Goal: Task Accomplishment & Management: Complete application form

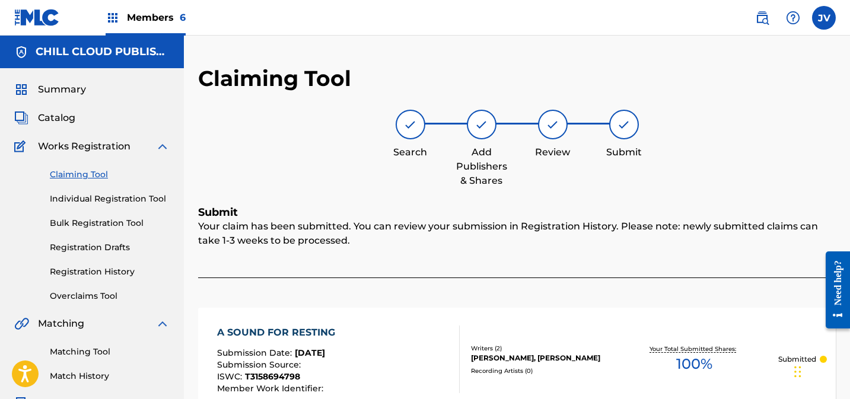
click at [81, 174] on link "Claiming Tool" at bounding box center [110, 175] width 120 height 12
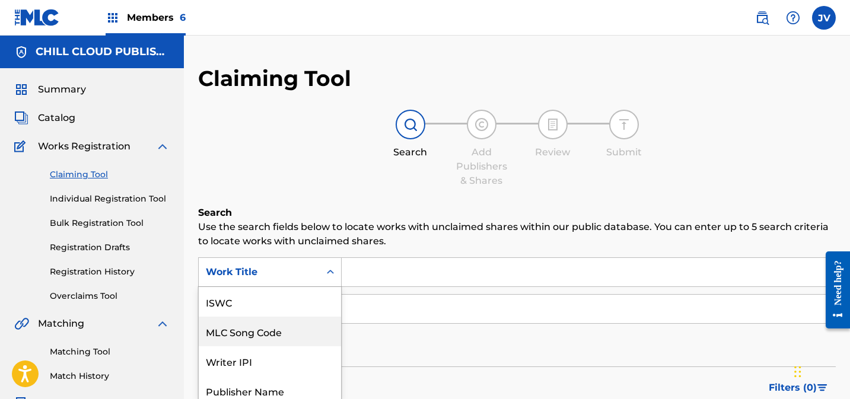
scroll to position [66, 0]
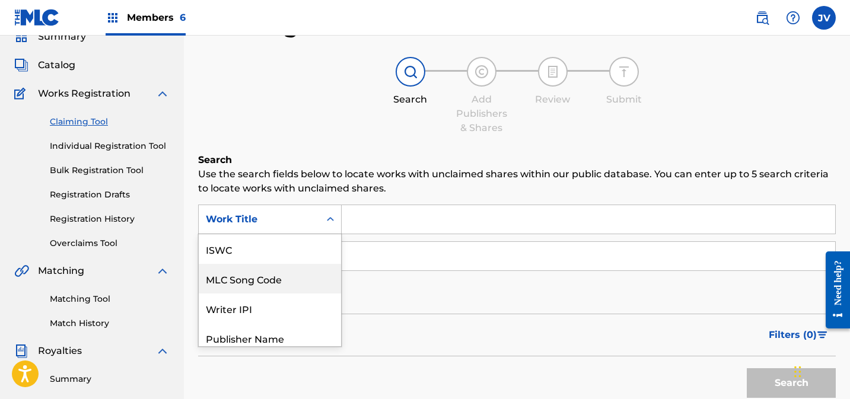
click at [248, 234] on div "MLC Song Code, 2 of 7. 7 results available. Use Up and Down to choose options, …" at bounding box center [270, 220] width 144 height 30
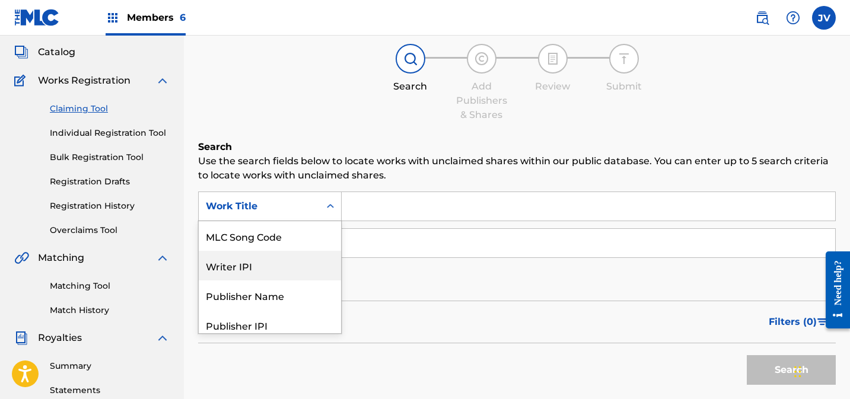
scroll to position [66, 0]
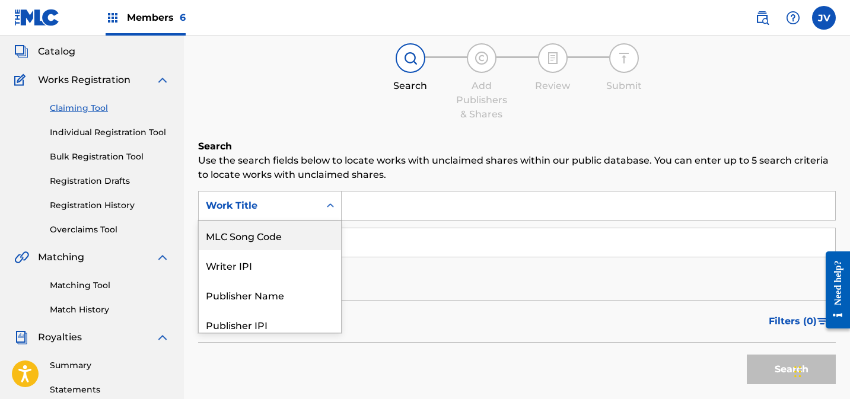
drag, startPoint x: 246, startPoint y: 240, endPoint x: 347, endPoint y: 181, distance: 117.1
click at [247, 240] on div "MLC Song Code" at bounding box center [270, 236] width 142 height 30
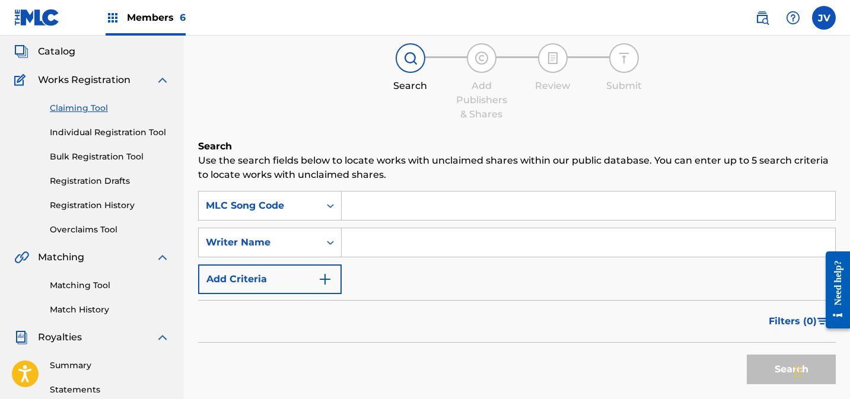
click at [388, 192] on input "Search Form" at bounding box center [589, 206] width 494 height 28
paste input "AD6DMD"
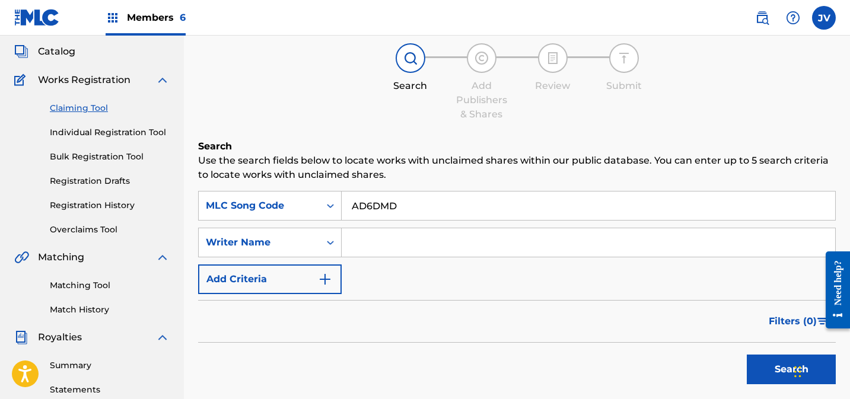
type input "AD6DMD"
click at [758, 369] on button "Search" at bounding box center [791, 370] width 89 height 30
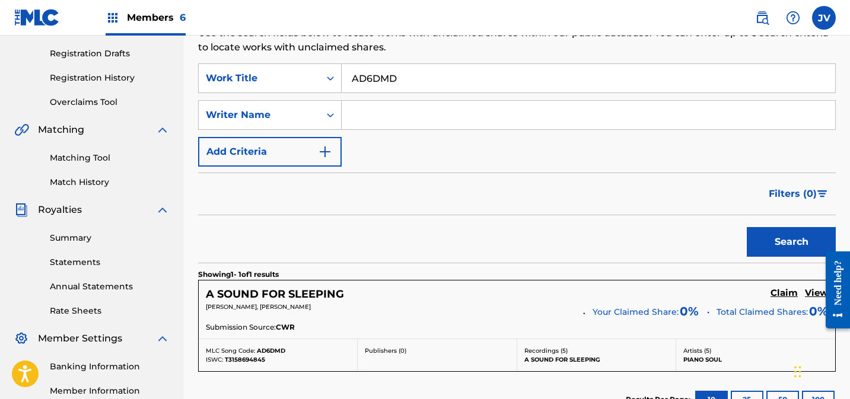
scroll to position [339, 0]
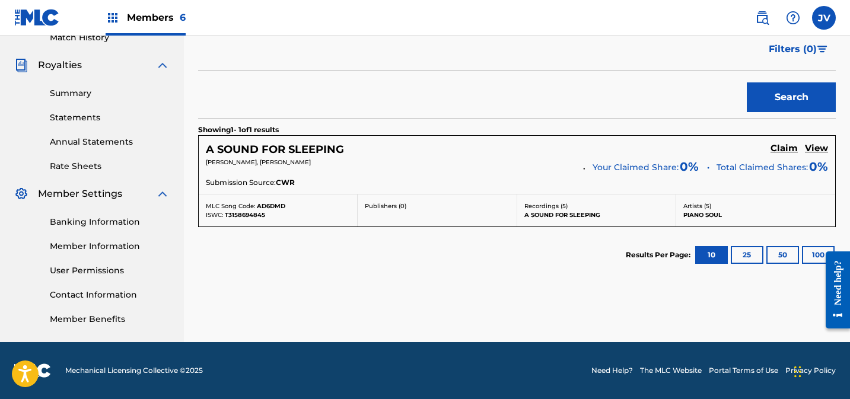
drag, startPoint x: 783, startPoint y: 147, endPoint x: 770, endPoint y: 146, distance: 13.7
click at [783, 147] on h5 "Claim" at bounding box center [784, 148] width 27 height 11
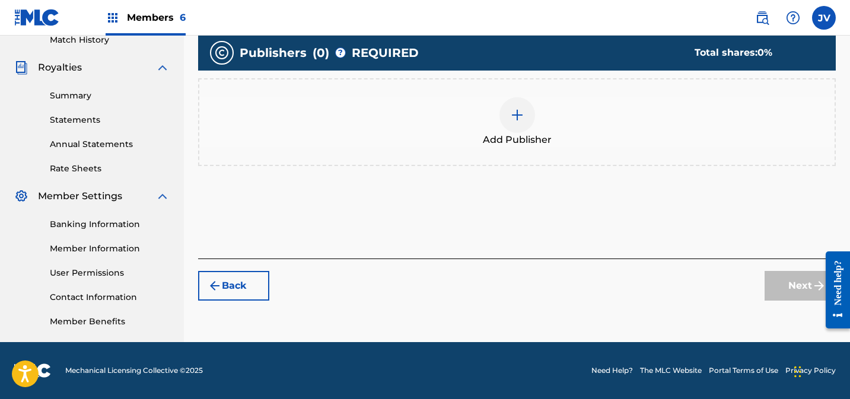
scroll to position [336, 0]
click at [526, 115] on div at bounding box center [518, 115] width 36 height 36
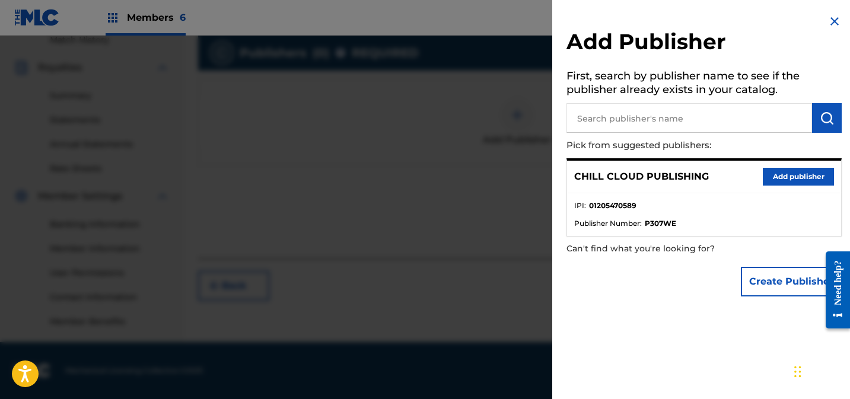
click at [795, 179] on button "Add publisher" at bounding box center [798, 177] width 71 height 18
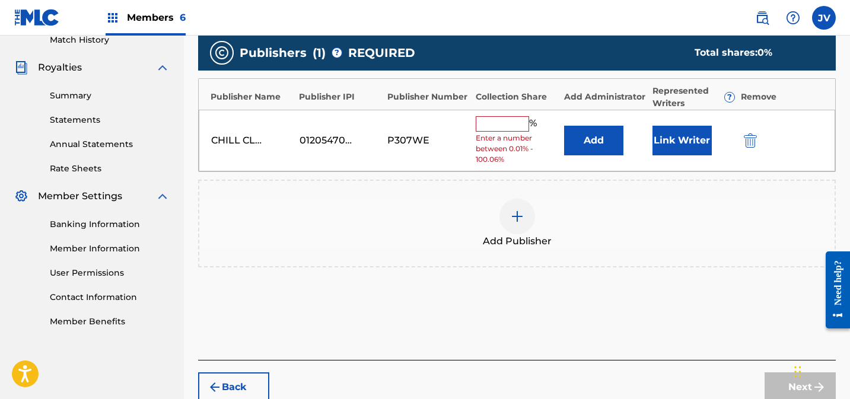
click at [509, 128] on input "text" at bounding box center [502, 123] width 53 height 15
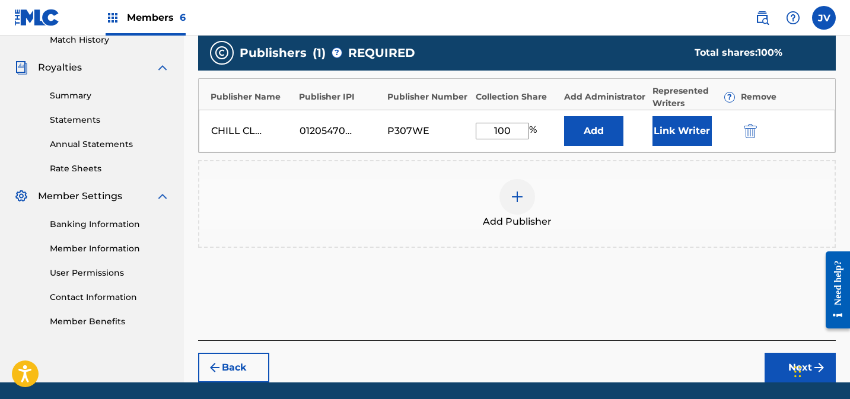
type input "100"
click at [673, 125] on button "Link Writer" at bounding box center [682, 131] width 59 height 30
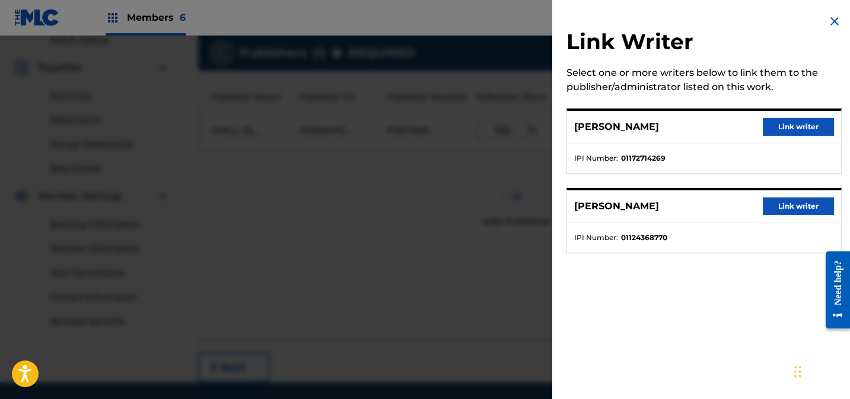
click at [789, 126] on button "Link writer" at bounding box center [798, 127] width 71 height 18
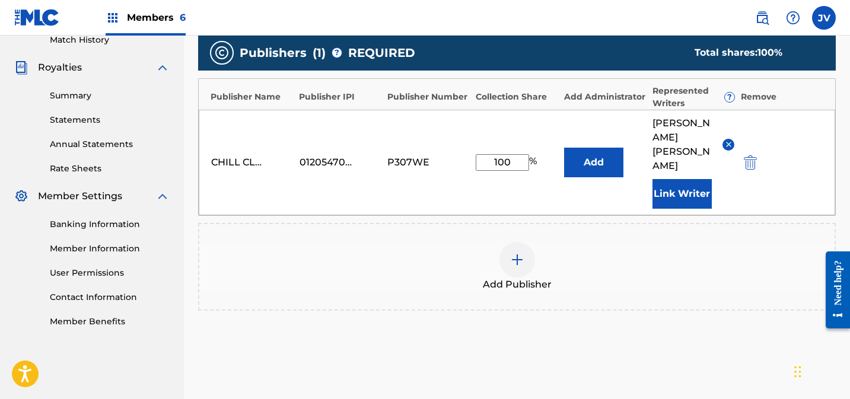
click at [663, 179] on button "Link Writer" at bounding box center [682, 194] width 59 height 30
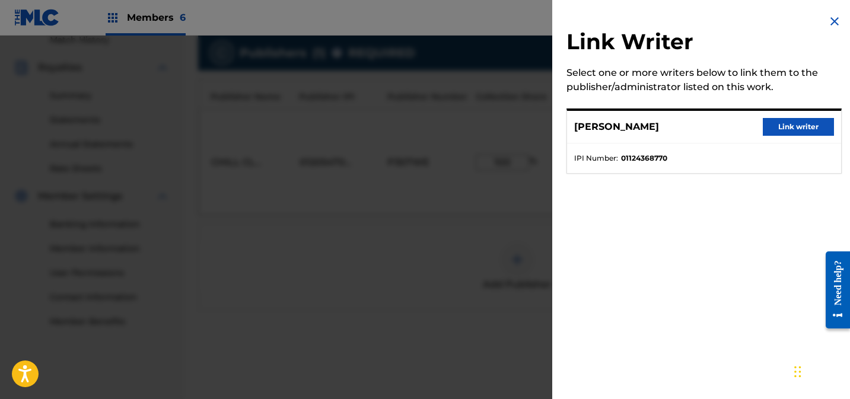
click at [808, 131] on button "Link writer" at bounding box center [798, 127] width 71 height 18
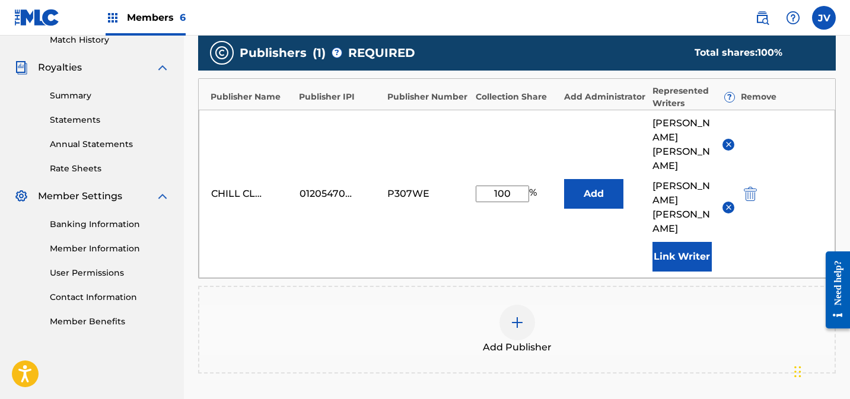
scroll to position [446, 0]
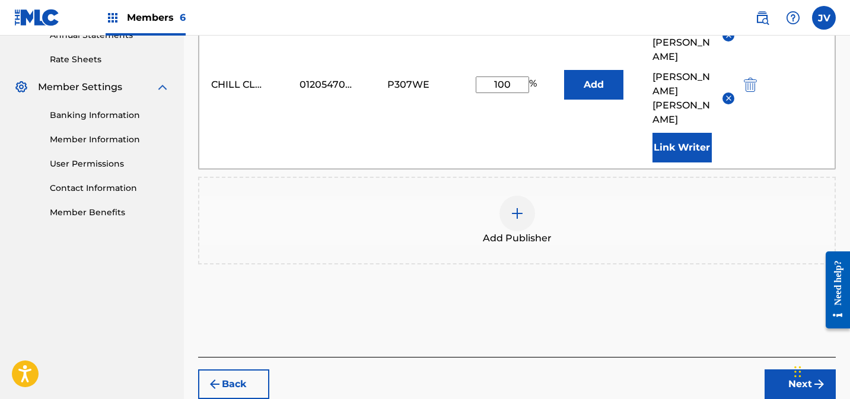
click at [795, 370] on button "Next" at bounding box center [800, 385] width 71 height 30
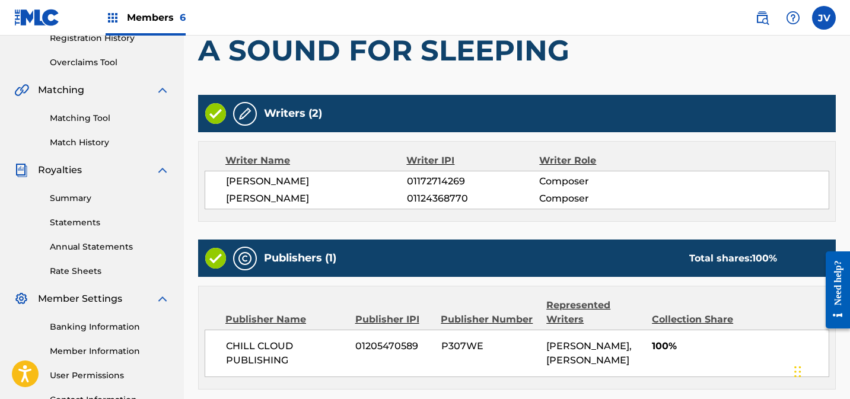
scroll to position [340, 0]
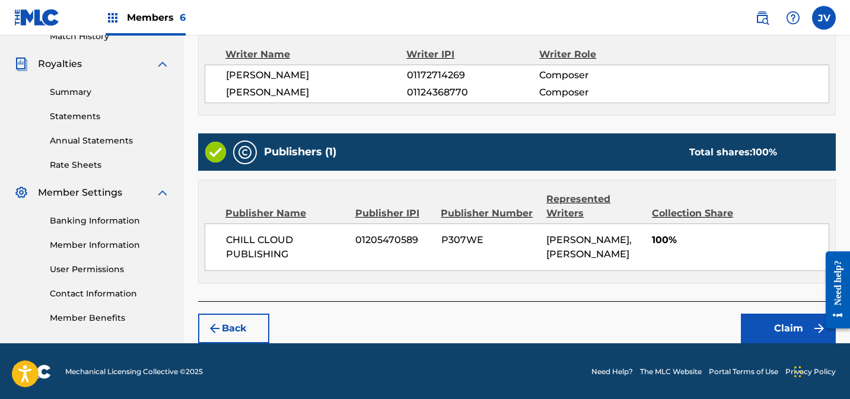
click at [783, 326] on button "Claim" at bounding box center [788, 329] width 95 height 30
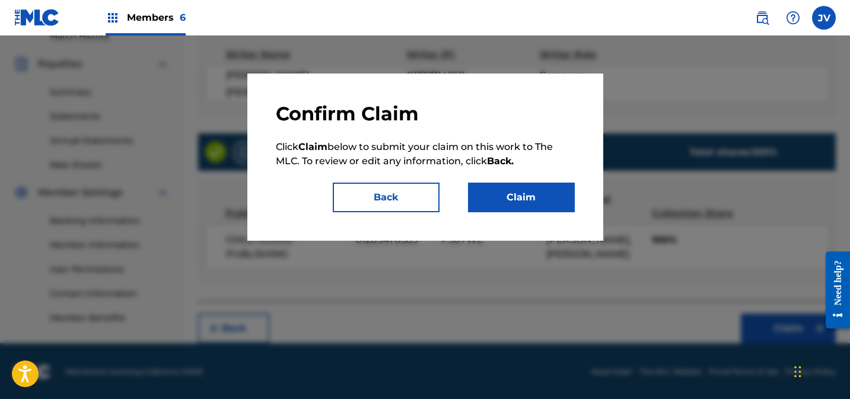
click at [518, 198] on button "Claim" at bounding box center [521, 198] width 107 height 30
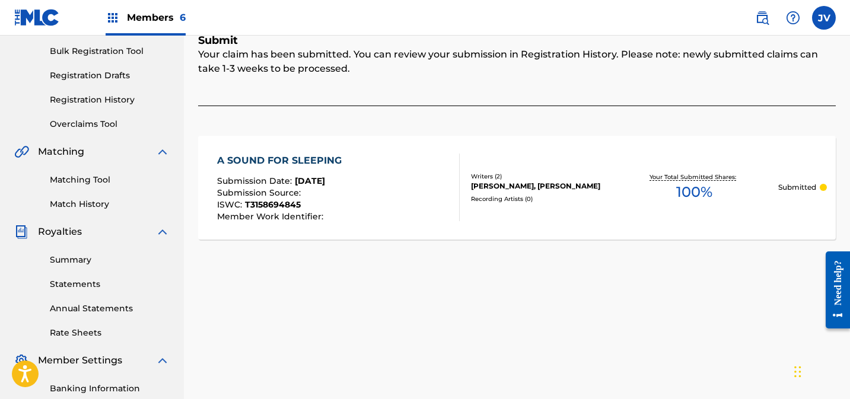
scroll to position [0, 0]
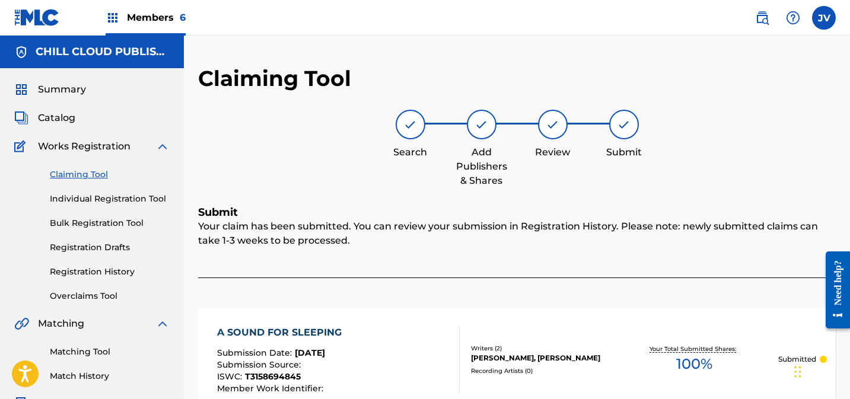
click at [84, 175] on link "Claiming Tool" at bounding box center [110, 175] width 120 height 12
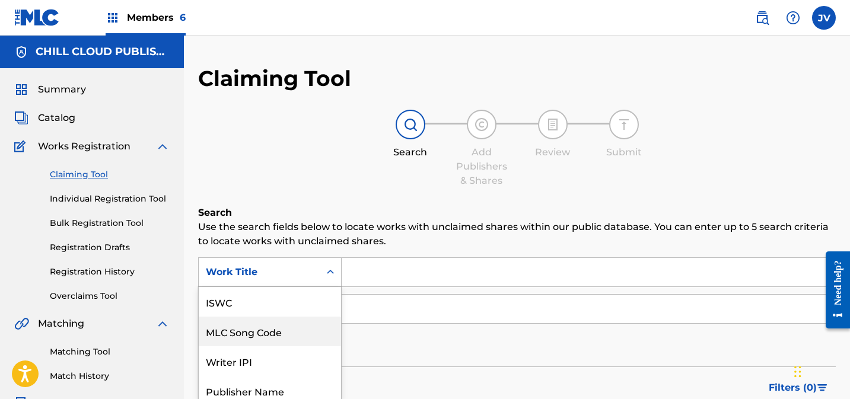
scroll to position [63, 0]
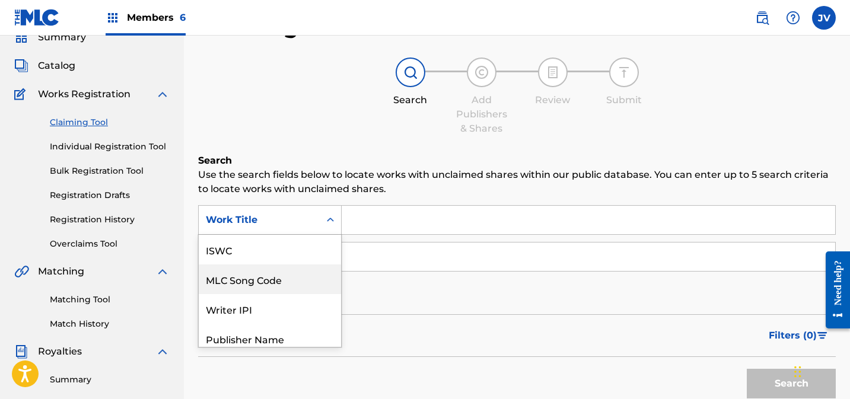
click at [298, 235] on div "MLC Song Code, 2 of 7. 7 results available. Use Up and Down to choose options, …" at bounding box center [270, 220] width 144 height 30
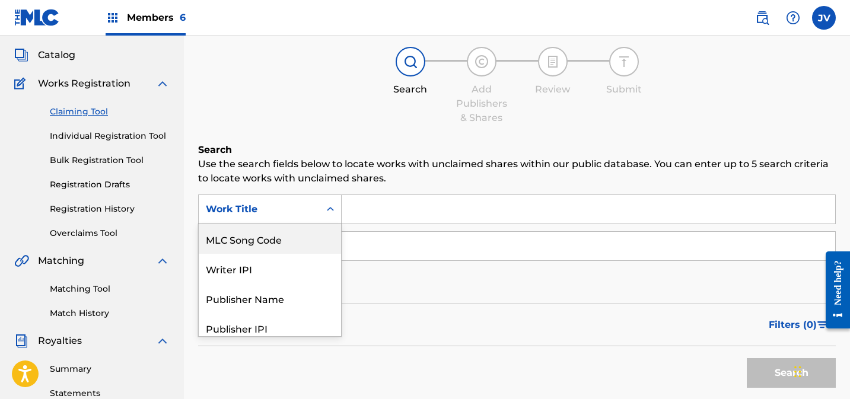
scroll to position [66, 0]
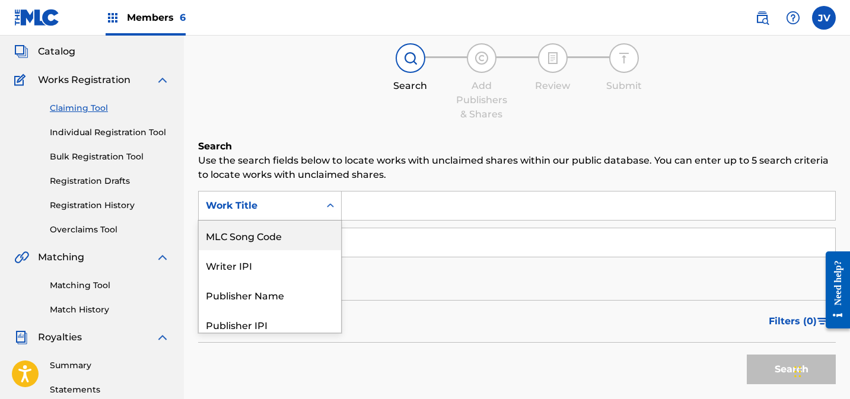
click at [277, 238] on div "MLC Song Code" at bounding box center [270, 236] width 142 height 30
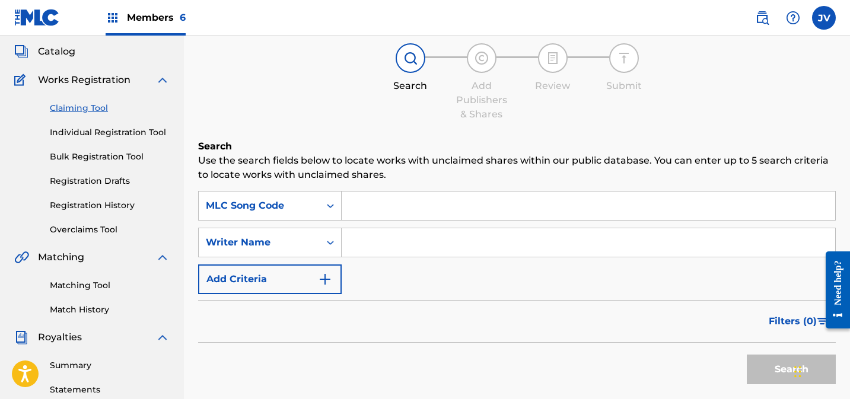
click at [413, 210] on input "Search Form" at bounding box center [589, 206] width 494 height 28
paste input "AD6R9L"
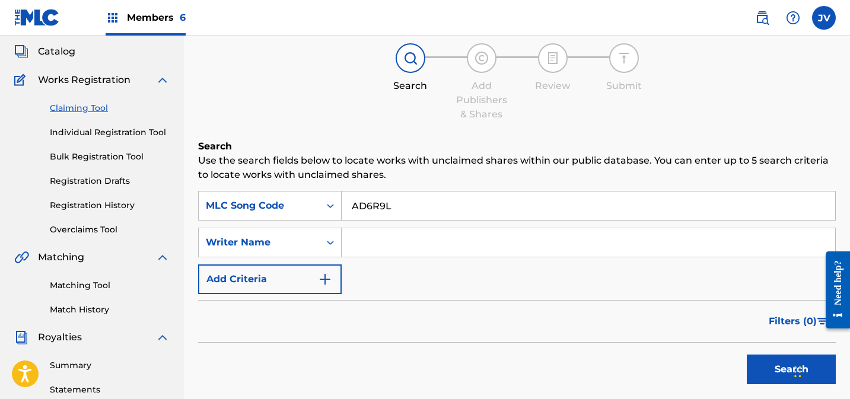
type input "AD6R9L"
click at [758, 363] on button "Search" at bounding box center [791, 370] width 89 height 30
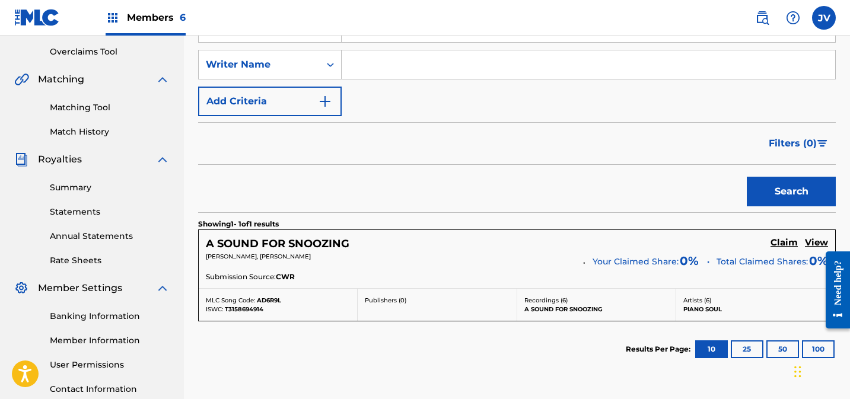
scroll to position [278, 0]
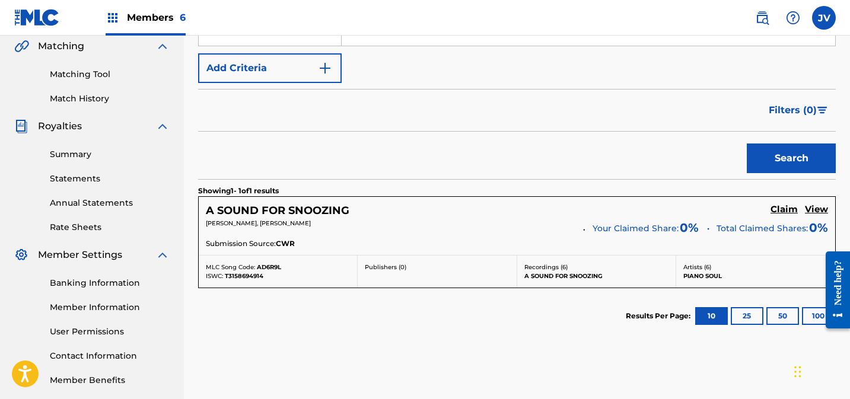
click at [783, 211] on h5 "Claim" at bounding box center [784, 209] width 27 height 11
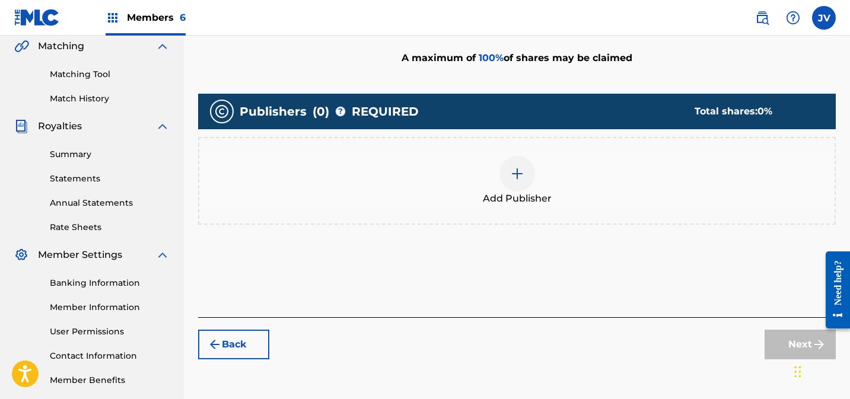
click at [508, 158] on div at bounding box center [518, 174] width 36 height 36
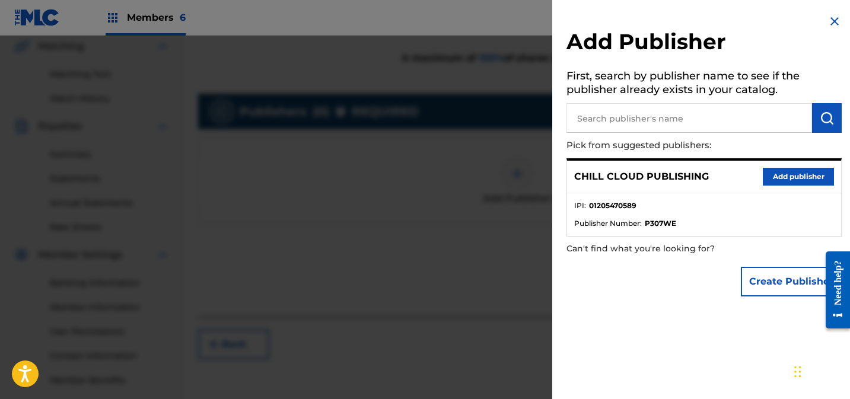
click at [807, 176] on button "Add publisher" at bounding box center [798, 177] width 71 height 18
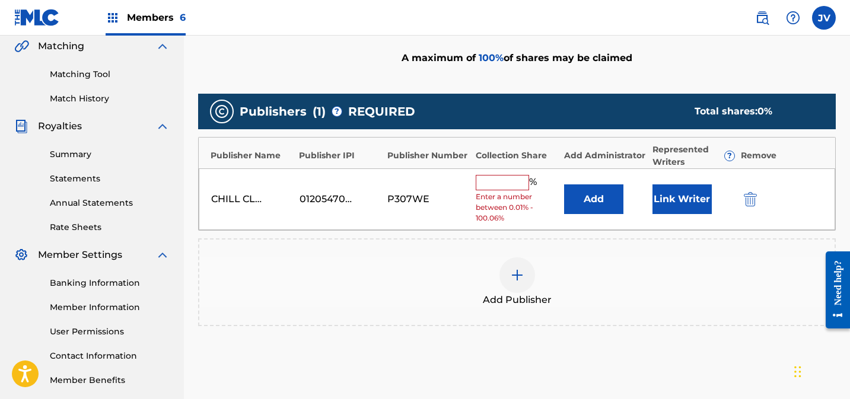
drag, startPoint x: 500, startPoint y: 181, endPoint x: 508, endPoint y: 182, distance: 7.7
click at [500, 181] on input "text" at bounding box center [502, 182] width 53 height 15
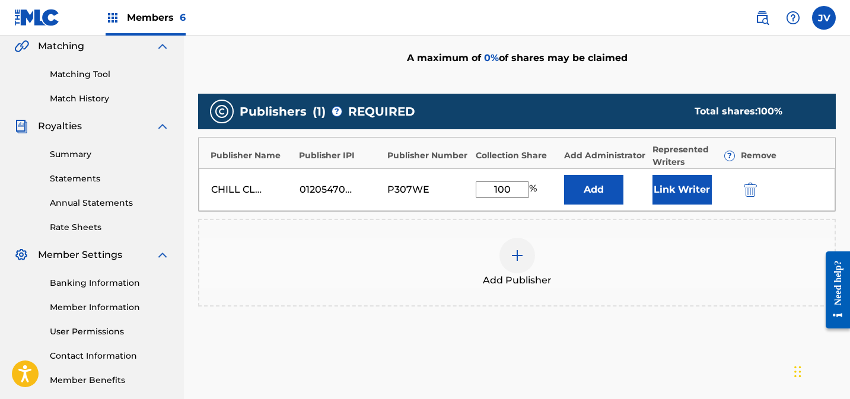
type input "100"
click at [677, 191] on button "Link Writer" at bounding box center [682, 190] width 59 height 30
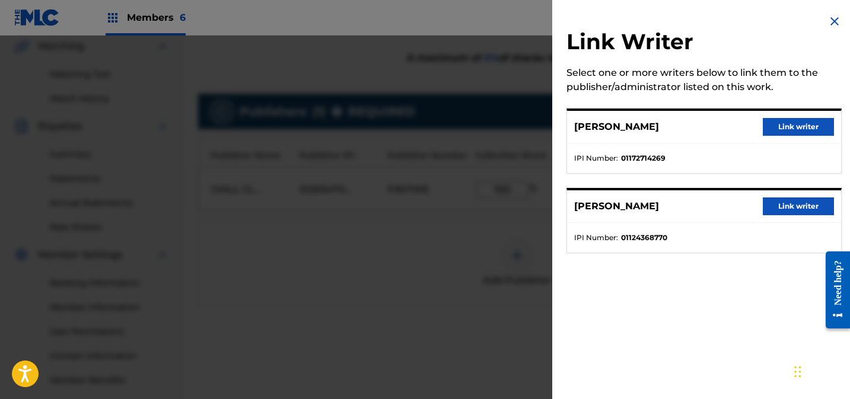
click at [770, 126] on button "Link writer" at bounding box center [798, 127] width 71 height 18
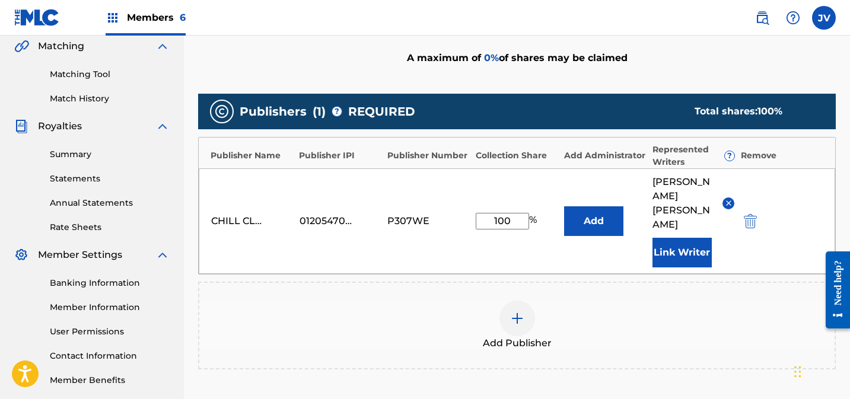
click at [687, 238] on button "Link Writer" at bounding box center [682, 253] width 59 height 30
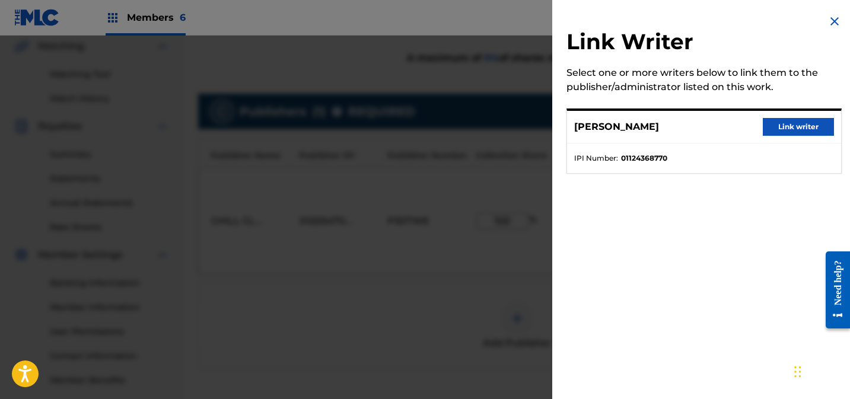
click at [817, 121] on button "Link writer" at bounding box center [798, 127] width 71 height 18
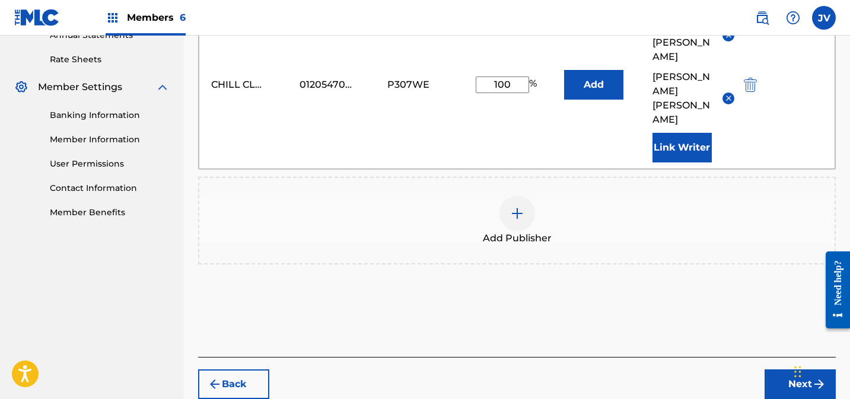
click at [794, 370] on button "Next" at bounding box center [800, 385] width 71 height 30
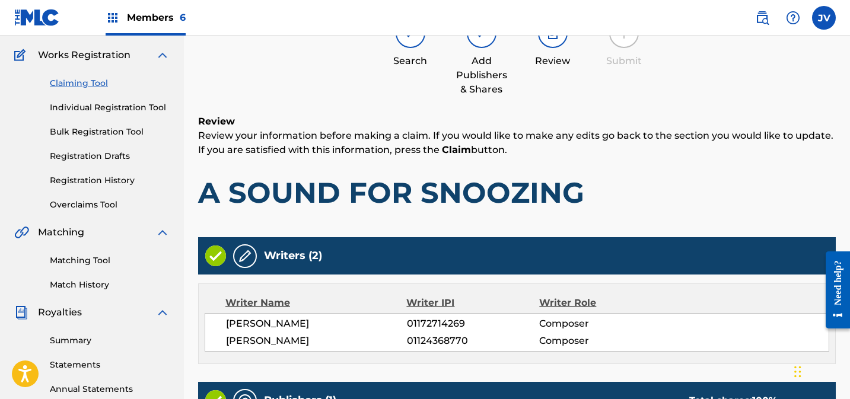
scroll to position [340, 0]
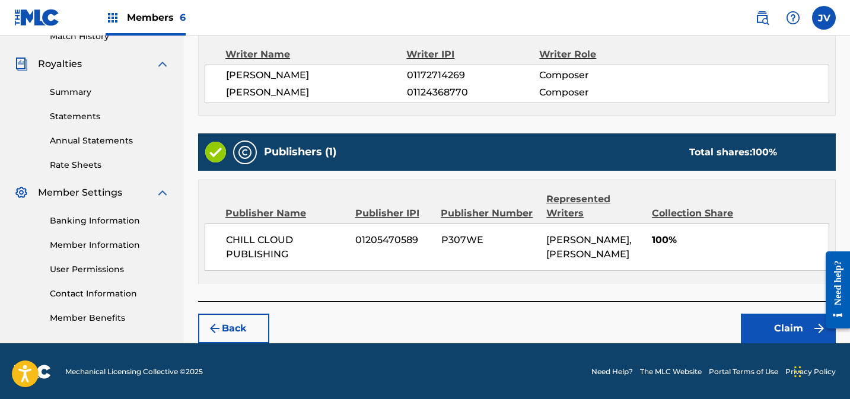
click at [780, 323] on button "Claim" at bounding box center [788, 329] width 95 height 30
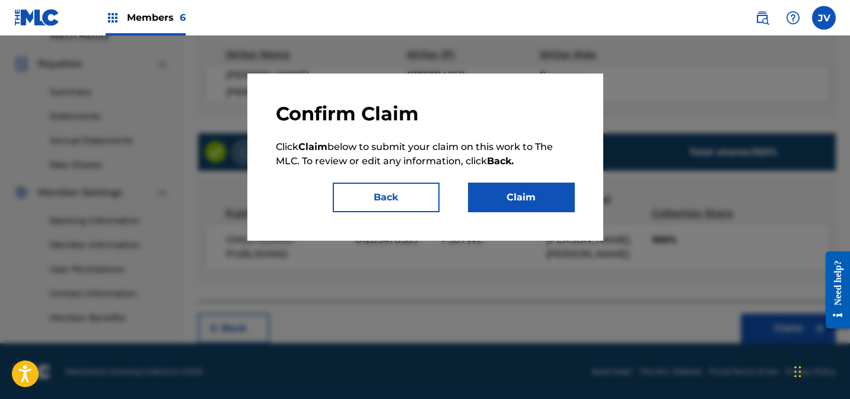
click at [557, 198] on button "Claim" at bounding box center [521, 198] width 107 height 30
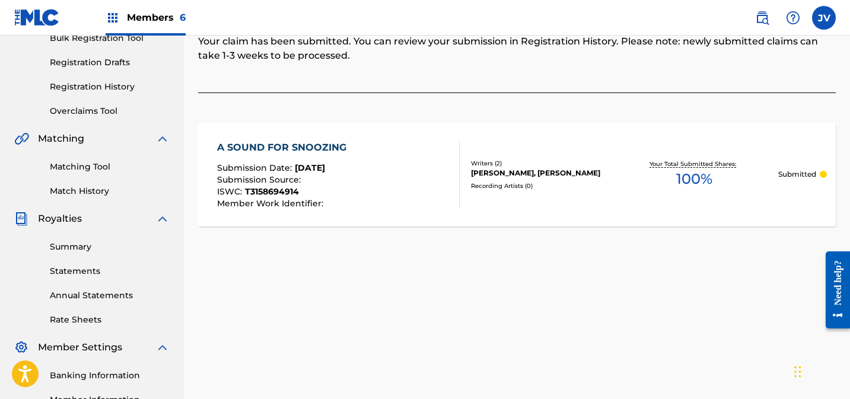
scroll to position [0, 0]
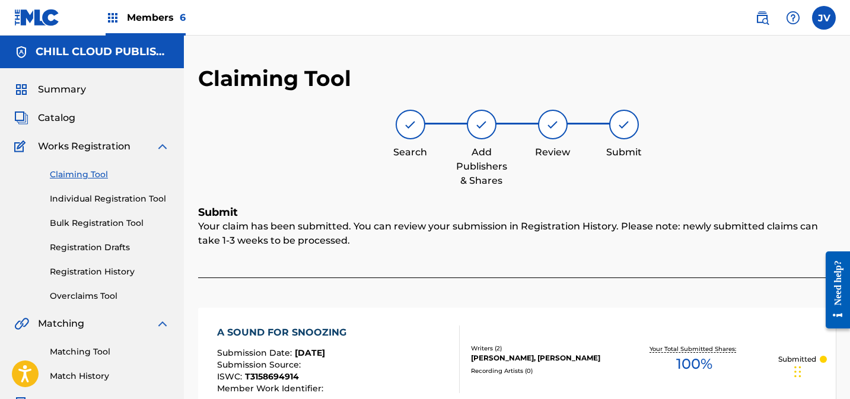
click at [75, 174] on link "Claiming Tool" at bounding box center [110, 175] width 120 height 12
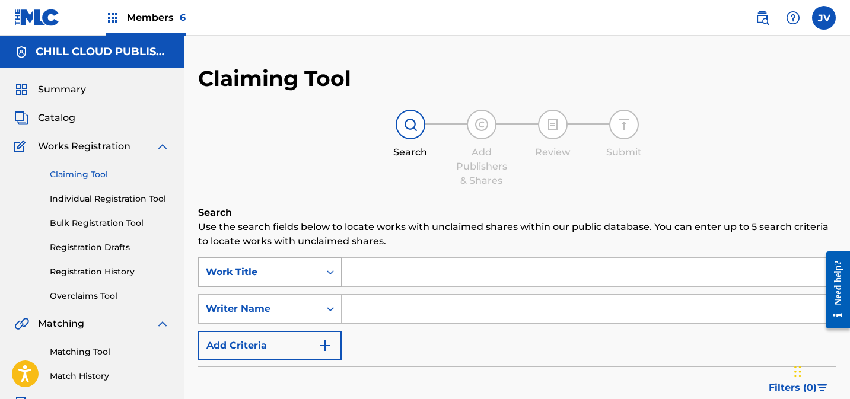
click at [266, 272] on div "Work Title" at bounding box center [270, 273] width 144 height 30
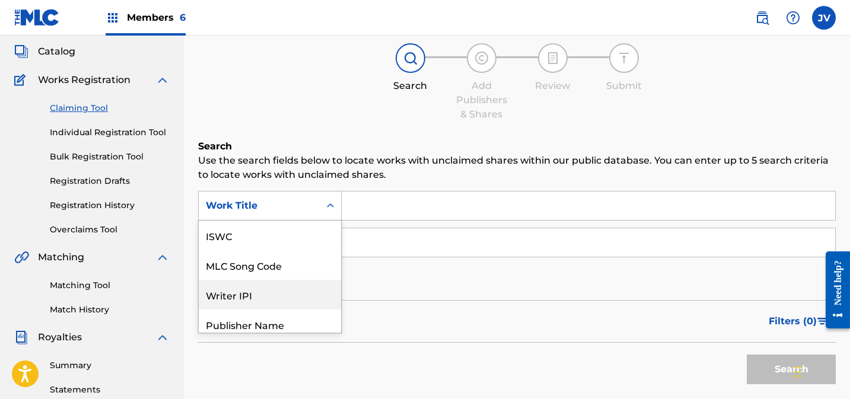
scroll to position [30, 0]
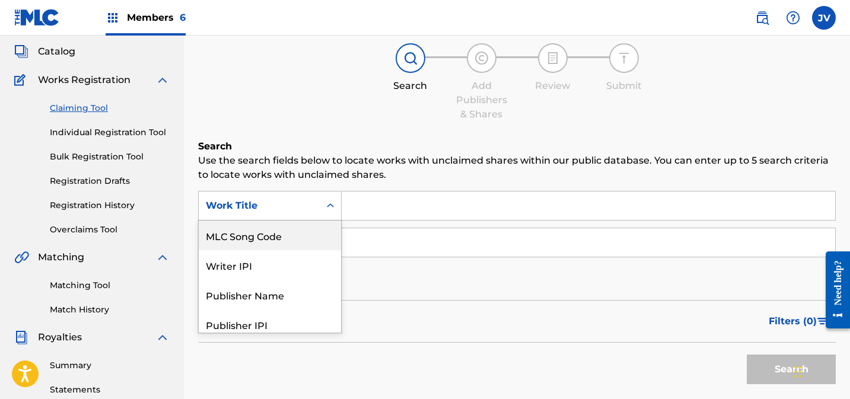
drag, startPoint x: 272, startPoint y: 243, endPoint x: 355, endPoint y: 224, distance: 84.6
click at [272, 243] on div "MLC Song Code" at bounding box center [270, 236] width 142 height 30
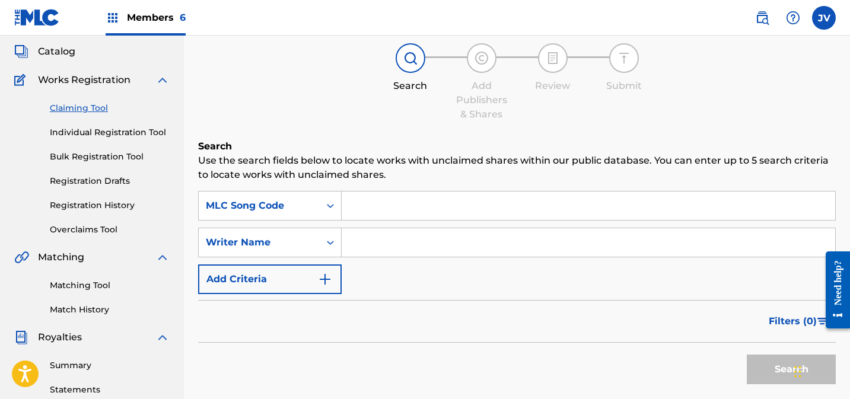
click at [453, 205] on input "Search Form" at bounding box center [589, 206] width 494 height 28
paste input "AD6DUU"
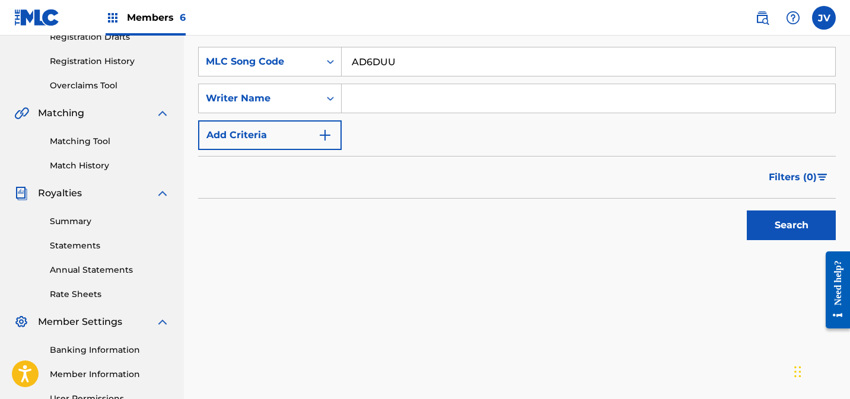
scroll to position [235, 0]
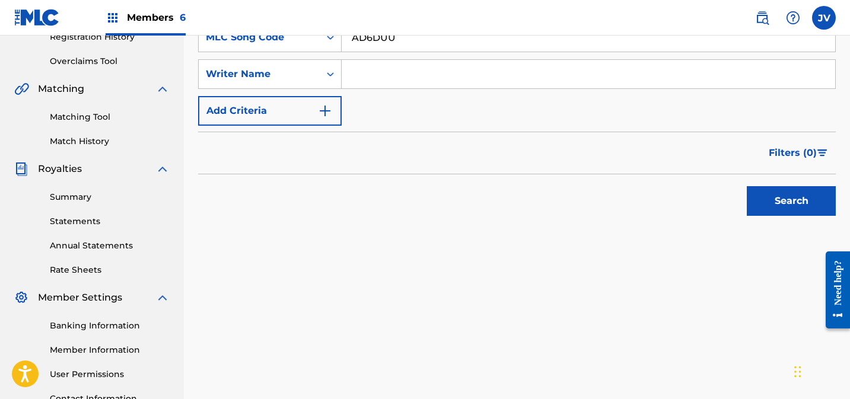
type input "AD6DUU"
click at [780, 193] on button "Search" at bounding box center [791, 201] width 89 height 30
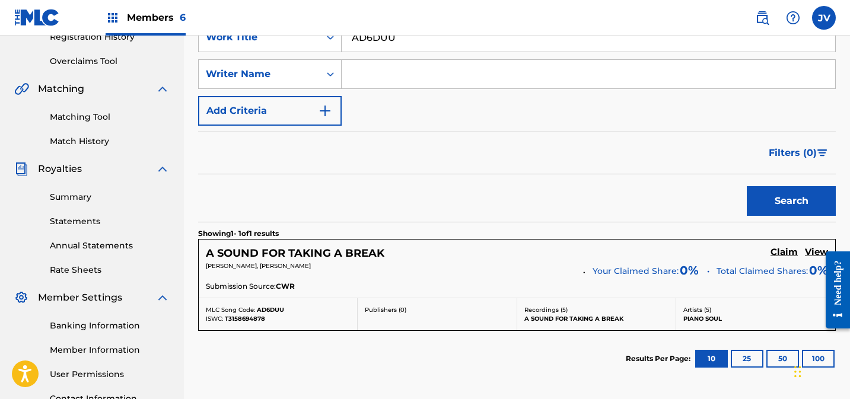
click at [779, 249] on h5 "Claim" at bounding box center [784, 252] width 27 height 11
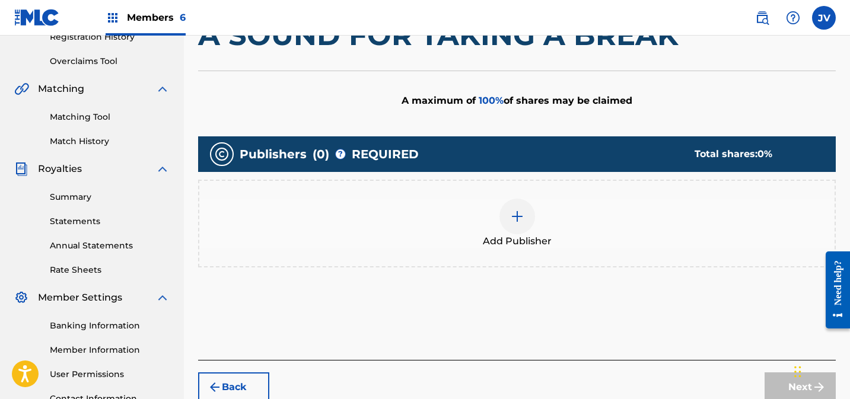
click at [518, 215] on img at bounding box center [517, 216] width 14 height 14
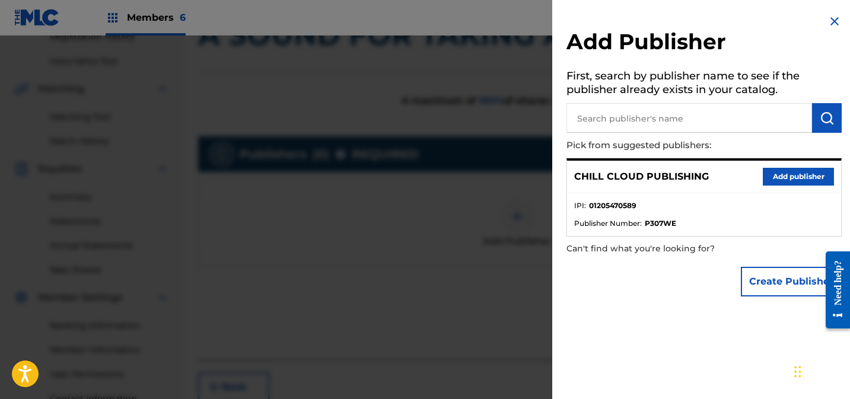
click at [777, 180] on button "Add publisher" at bounding box center [798, 177] width 71 height 18
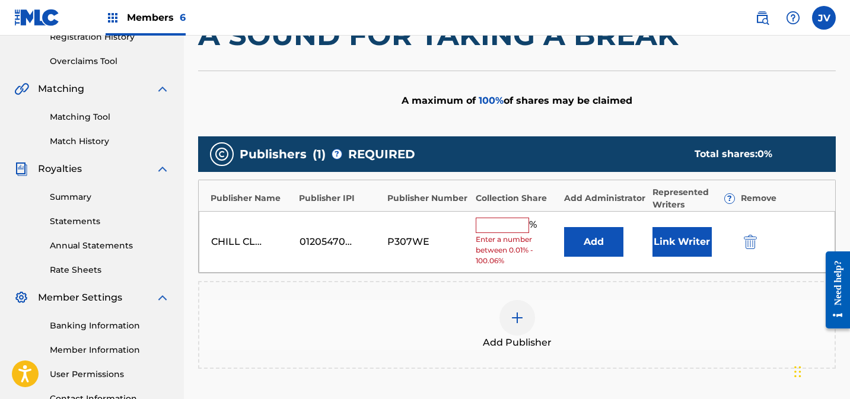
drag, startPoint x: 500, startPoint y: 227, endPoint x: 531, endPoint y: 224, distance: 30.5
click at [500, 227] on input "text" at bounding box center [502, 225] width 53 height 15
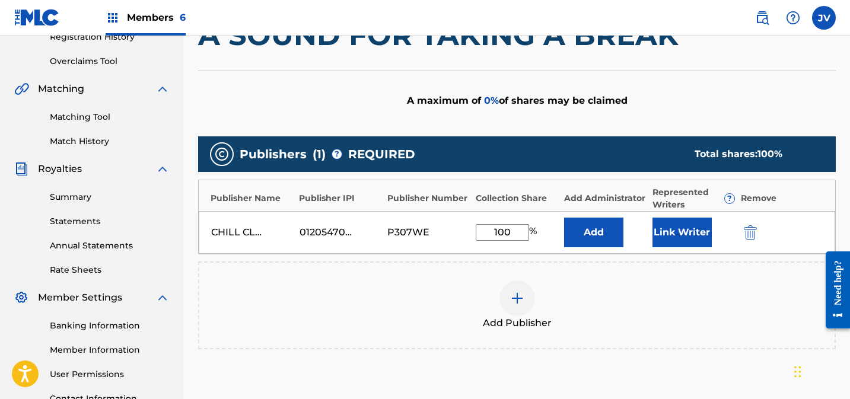
type input "100"
click at [665, 228] on button "Link Writer" at bounding box center [682, 233] width 59 height 30
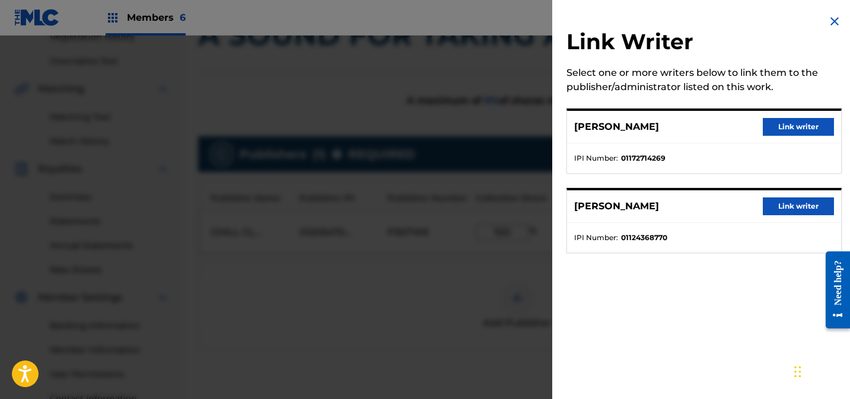
click at [806, 129] on button "Link writer" at bounding box center [798, 127] width 71 height 18
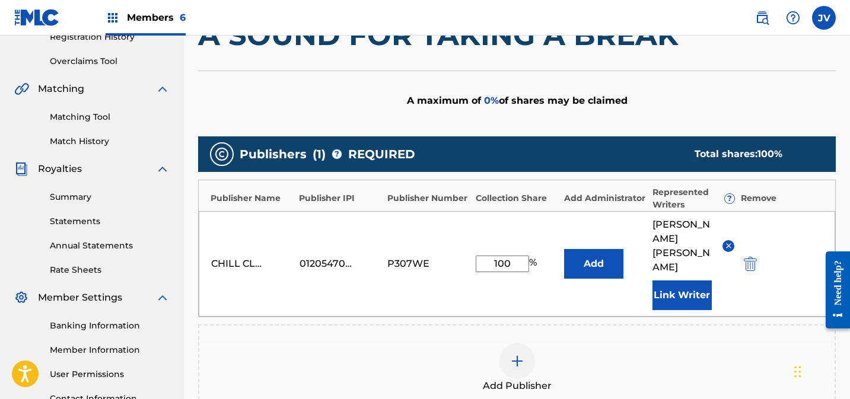
click at [698, 281] on button "Link Writer" at bounding box center [682, 296] width 59 height 30
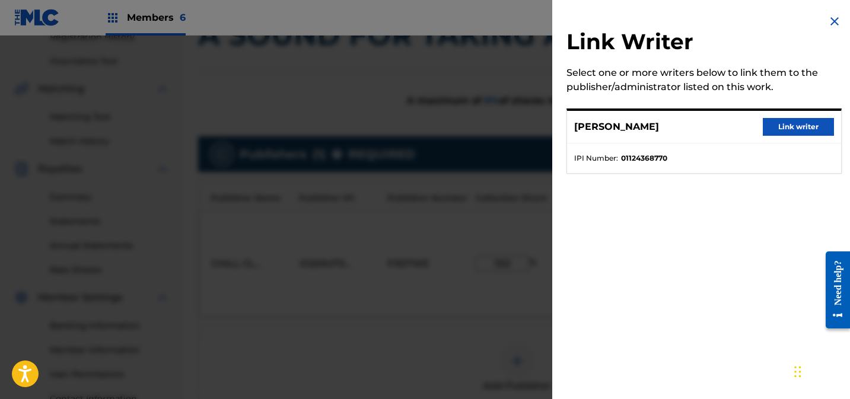
click at [796, 130] on button "Link writer" at bounding box center [798, 127] width 71 height 18
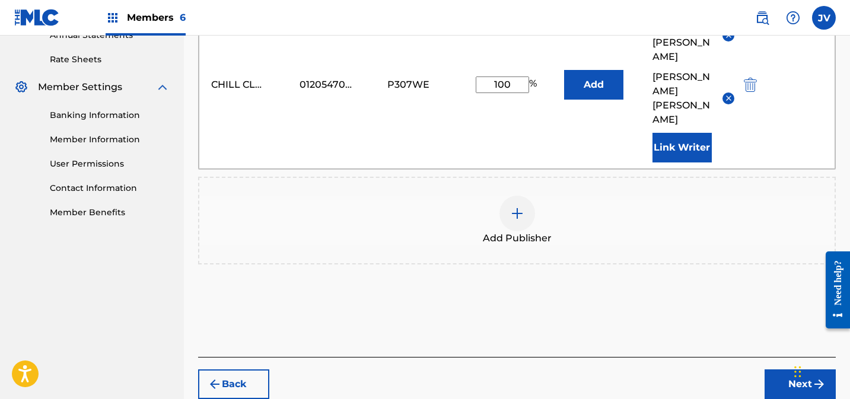
click at [794, 370] on button "Next" at bounding box center [800, 385] width 71 height 30
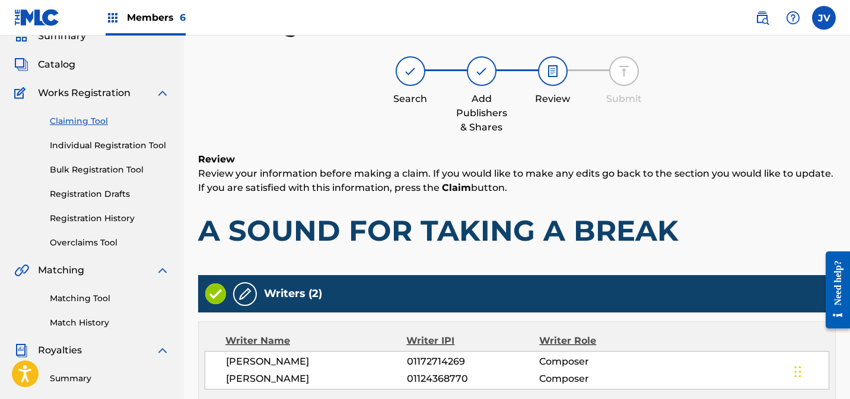
scroll to position [340, 0]
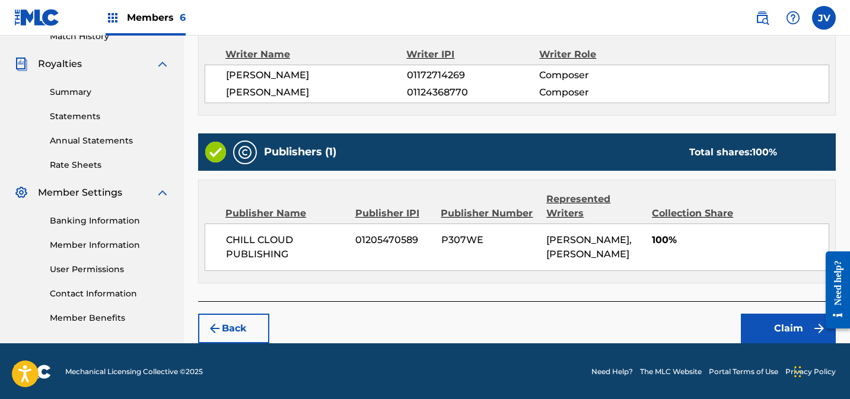
click at [795, 324] on button "Claim" at bounding box center [788, 329] width 95 height 30
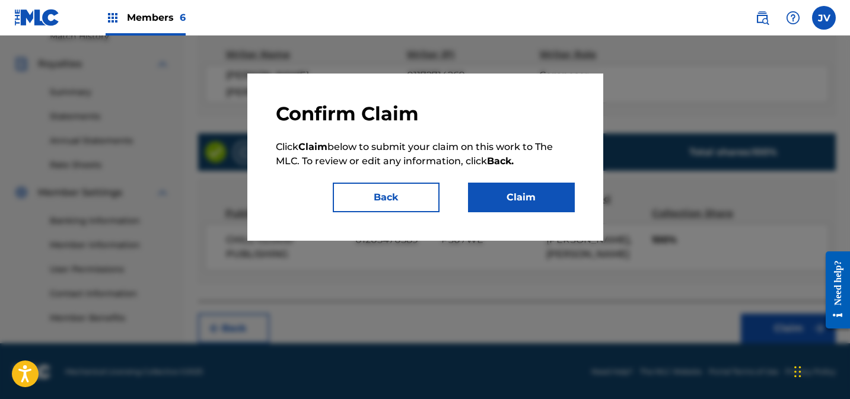
click at [538, 196] on button "Claim" at bounding box center [521, 198] width 107 height 30
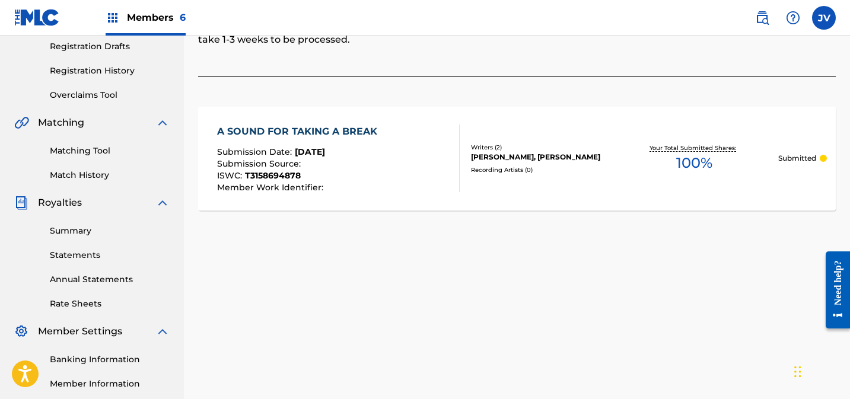
scroll to position [0, 0]
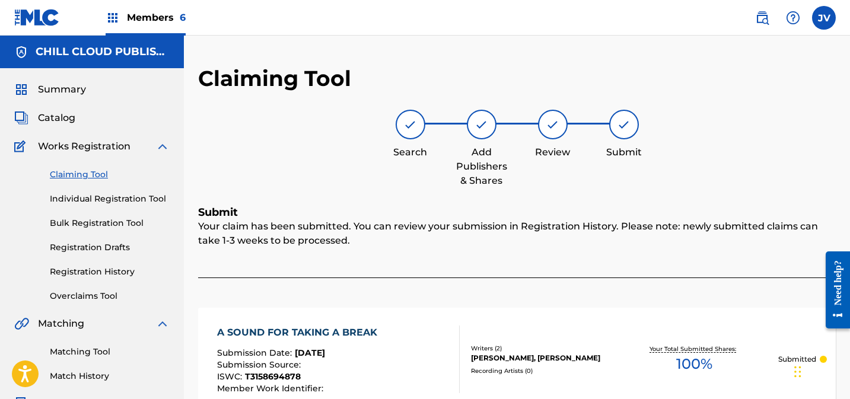
click at [69, 90] on span "Summary" at bounding box center [62, 89] width 48 height 14
